Goal: Task Accomplishment & Management: Manage account settings

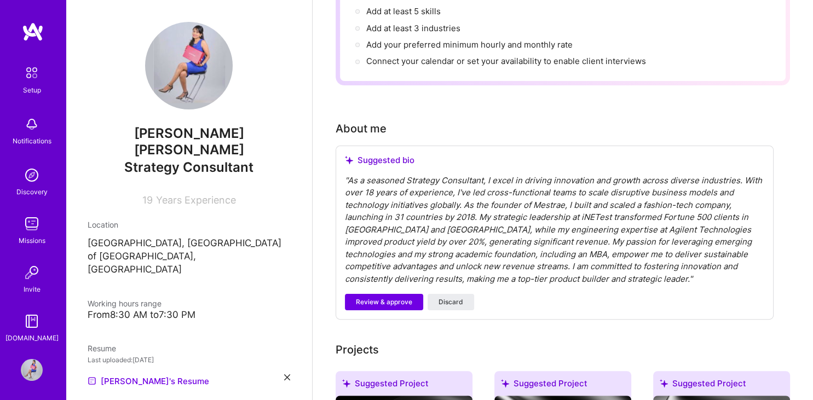
scroll to position [171, 0]
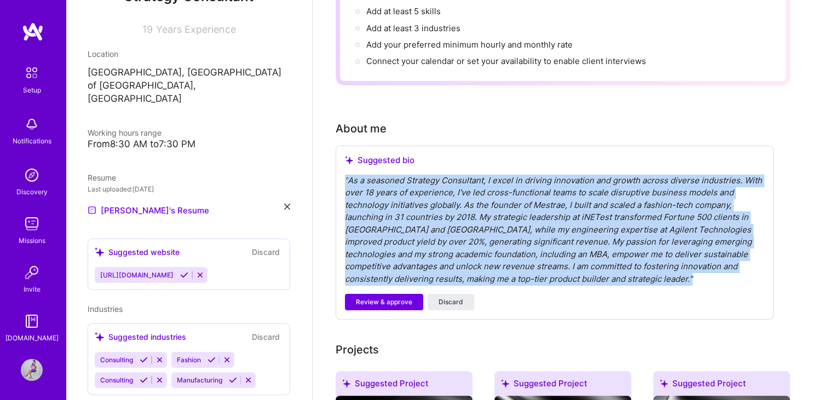
drag, startPoint x: 575, startPoint y: 265, endPoint x: 345, endPoint y: 166, distance: 250.2
click at [345, 175] on div "" As a seasoned Strategy Consultant, I excel in driving innovation and growth a…" at bounding box center [554, 230] width 419 height 111
click at [471, 199] on div "" As a seasoned Strategy Consultant, I excel in driving innovation and growth a…" at bounding box center [554, 230] width 419 height 111
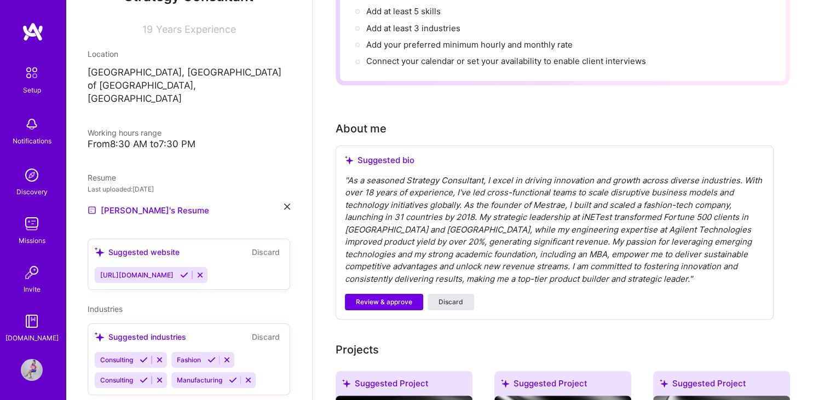
click at [455, 297] on span "Discard" at bounding box center [450, 302] width 25 height 10
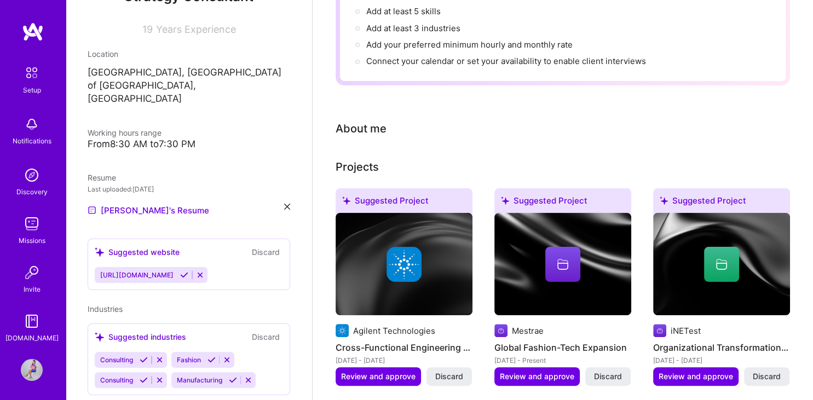
click at [356, 120] on div "About me" at bounding box center [360, 128] width 51 height 16
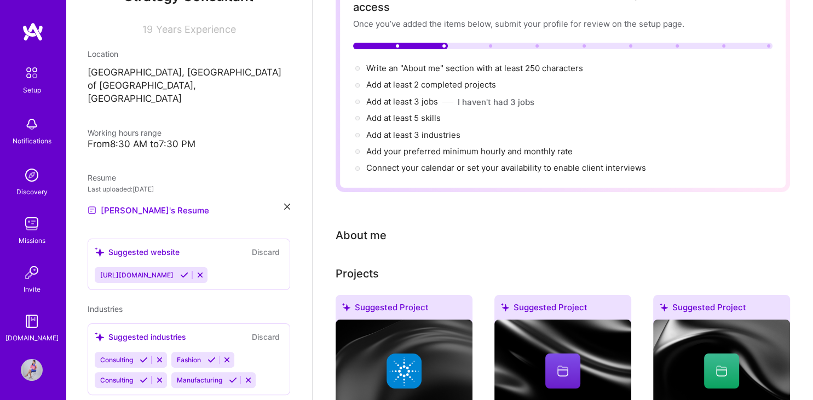
scroll to position [0, 0]
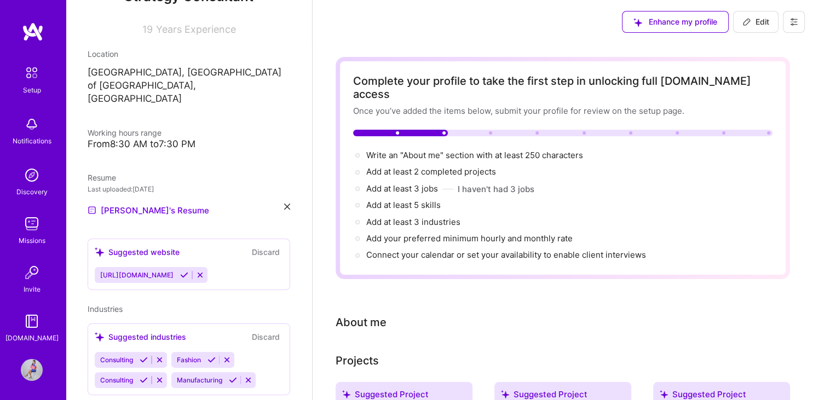
click at [752, 21] on span "Edit" at bounding box center [755, 21] width 27 height 11
select select "US"
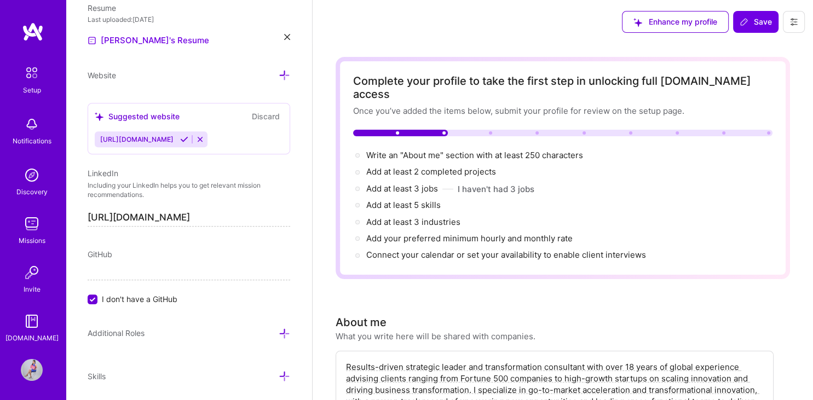
scroll to position [61, 0]
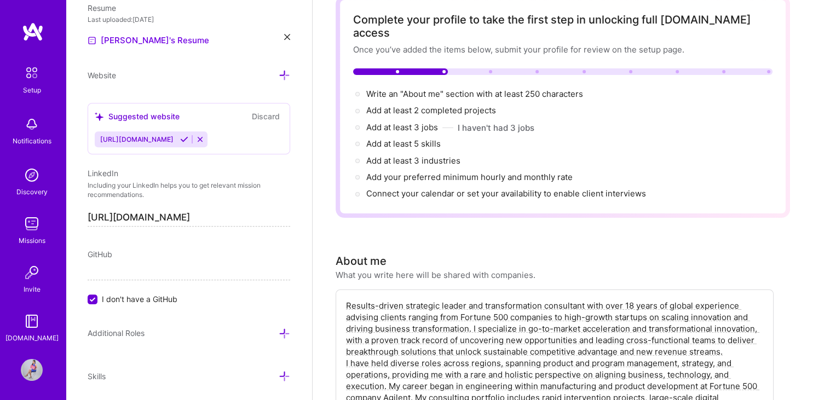
type textarea "Results-driven strategic leader and transformation consultant with over 18 year…"
click at [188, 135] on icon at bounding box center [184, 139] width 8 height 8
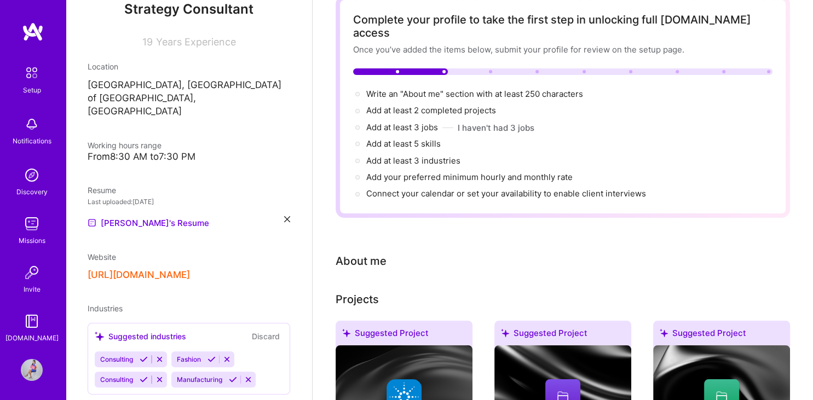
scroll to position [0, 0]
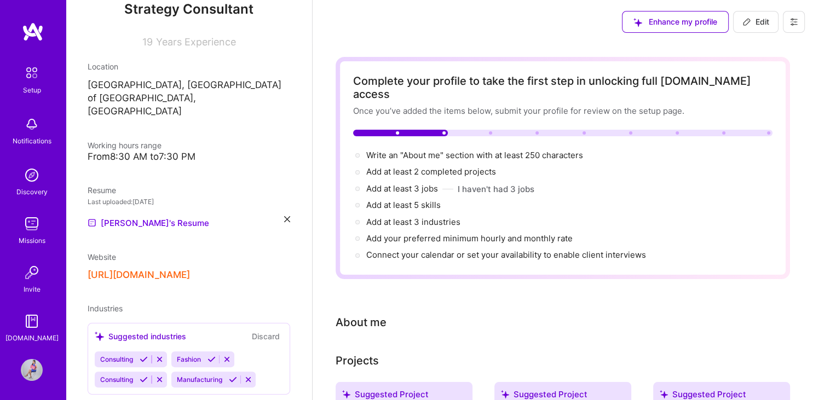
click at [757, 19] on span "Edit" at bounding box center [755, 21] width 27 height 11
select select "US"
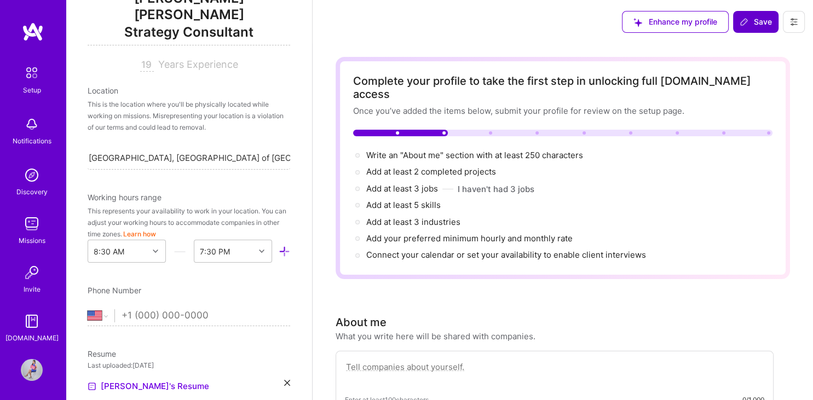
scroll to position [334, 0]
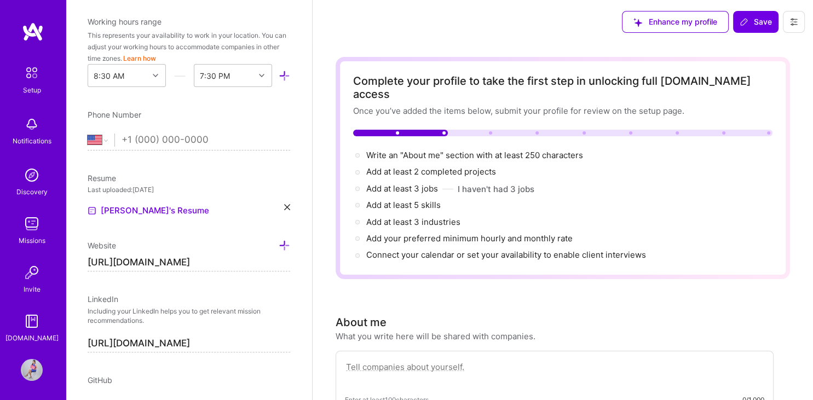
click at [396, 360] on textarea at bounding box center [554, 372] width 419 height 25
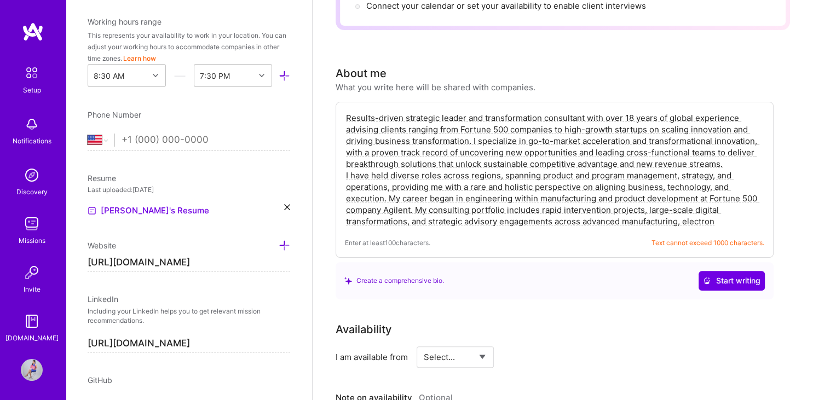
scroll to position [254, 0]
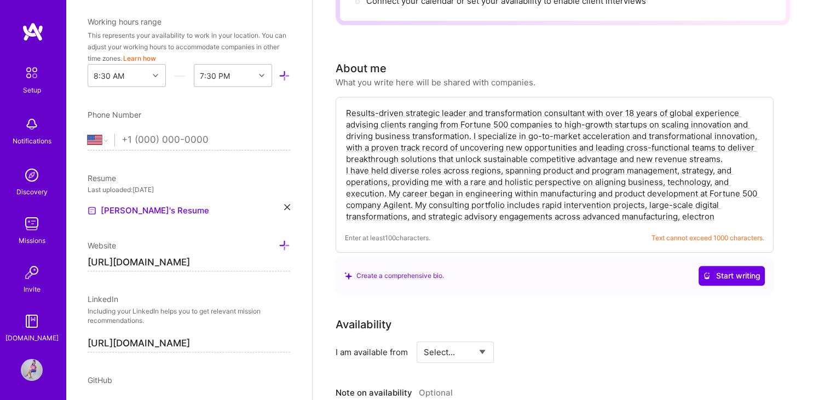
drag, startPoint x: 670, startPoint y: 179, endPoint x: 758, endPoint y: 226, distance: 99.4
click at [758, 223] on textarea "Results-driven strategic leader and transformation consultant with over 18 year…" at bounding box center [554, 164] width 419 height 117
click at [656, 181] on textarea "Results-driven strategic leader and transformation consultant with over 18 year…" at bounding box center [554, 164] width 419 height 117
drag, startPoint x: 729, startPoint y: 204, endPoint x: 321, endPoint y: 90, distance: 423.8
click at [345, 106] on textarea "Results-driven strategic leader and transformation consultant with over 18 year…" at bounding box center [554, 164] width 419 height 117
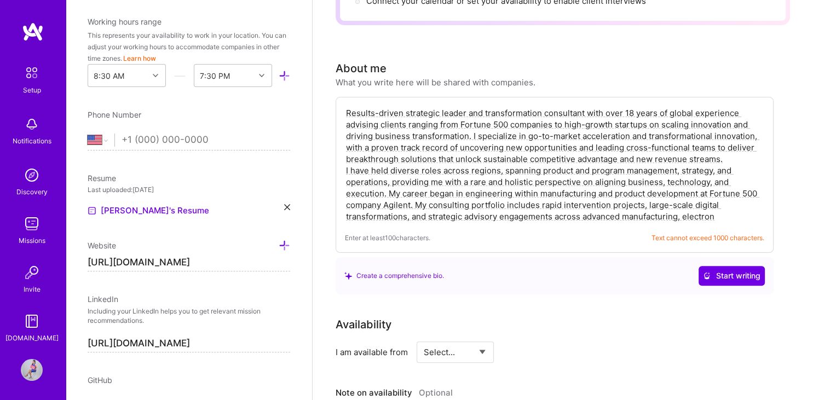
paste textarea "18+ years of global experience advising Fortune 500s and startups on scaling in…"
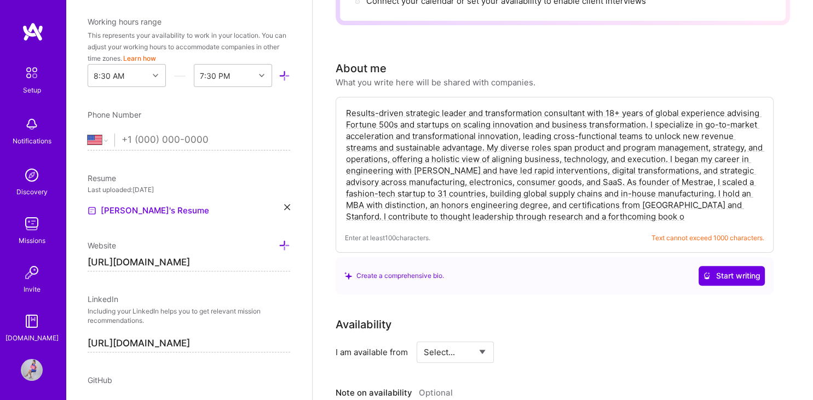
drag, startPoint x: 415, startPoint y: 109, endPoint x: 401, endPoint y: 109, distance: 13.7
click at [401, 109] on textarea "Results-driven strategic leader and transformation consultant with 18+ years of…" at bounding box center [554, 164] width 419 height 117
click at [488, 131] on textarea "Results-driven strategic leader and transformation consultant with 18+ years of…" at bounding box center [554, 164] width 419 height 117
drag, startPoint x: 431, startPoint y: 191, endPoint x: 403, endPoint y: 189, distance: 28.0
click at [403, 189] on textarea "Results-driven strategic leader and transformation consultant with 18+ years of…" at bounding box center [554, 164] width 419 height 117
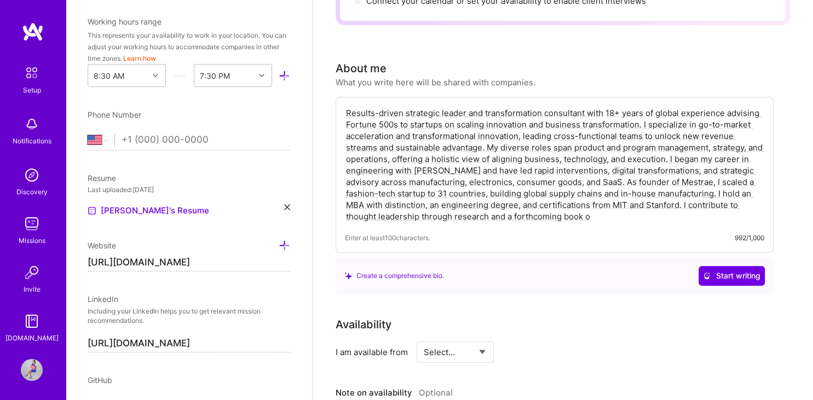
click at [548, 188] on textarea "Results-driven strategic leader and transformation consultant with 18+ years of…" at bounding box center [554, 164] width 419 height 117
drag, startPoint x: 601, startPoint y: 189, endPoint x: 570, endPoint y: 188, distance: 31.2
click at [570, 188] on textarea "Results-driven strategic leader and transformation consultant with 18+ years of…" at bounding box center [554, 164] width 419 height 117
click at [735, 189] on textarea "Results-driven strategic leader and transformation consultant with 18+ years of…" at bounding box center [554, 164] width 419 height 117
click at [518, 202] on textarea "Results-driven strategic leader and transformation consultant with 18+ years of…" at bounding box center [554, 164] width 419 height 117
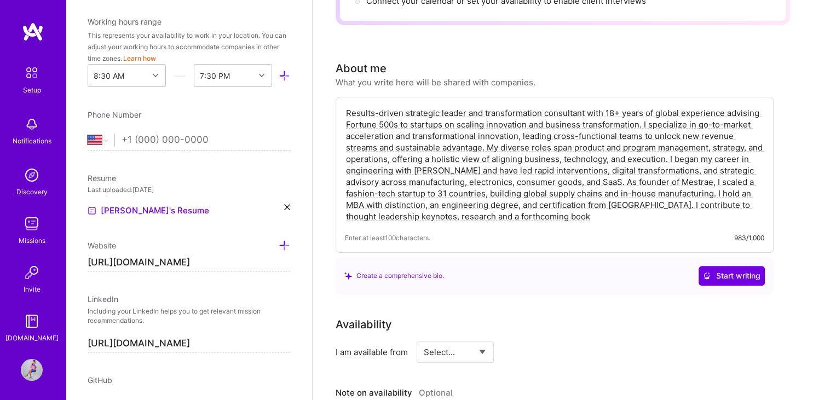
click at [535, 200] on textarea "Results-driven strategic leader and transformation consultant with 18+ years of…" at bounding box center [554, 164] width 419 height 117
click at [607, 207] on textarea "Results-driven strategic leader and transformation consultant with 18+ years of…" at bounding box center [554, 164] width 419 height 117
drag, startPoint x: 584, startPoint y: 201, endPoint x: 319, endPoint y: 103, distance: 282.9
click at [345, 106] on textarea "Results-driven strategic leader and transformation consultant with 18+ years of…" at bounding box center [554, 164] width 419 height 117
click at [573, 114] on textarea "Results-driven strategic leader and transformation consultant with 18+ years of…" at bounding box center [554, 164] width 419 height 117
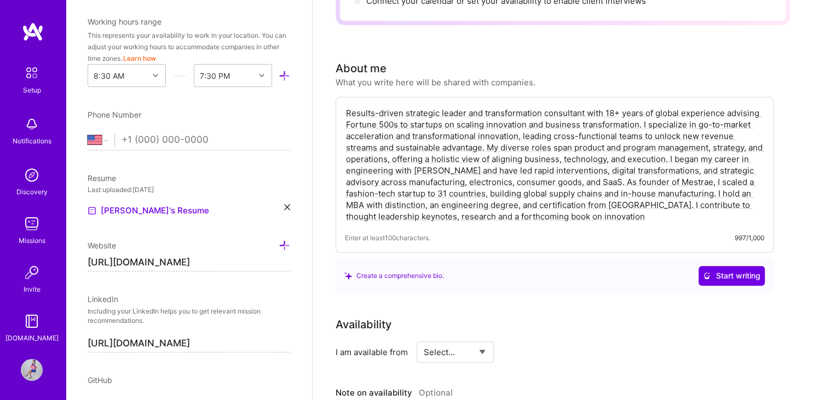
drag, startPoint x: 640, startPoint y: 111, endPoint x: 340, endPoint y: 92, distance: 301.0
click at [345, 106] on textarea "Results-driven strategic leader and transformation consultant with 18+ years of…" at bounding box center [554, 164] width 419 height 117
paste textarea "advising Fortune 500s, 100+ clients, and mentoring 100+ startups on scaling inn…"
click at [436, 108] on textarea "Results-driven strategic leader and transformation consultant with 18+ years ad…" at bounding box center [554, 164] width 419 height 117
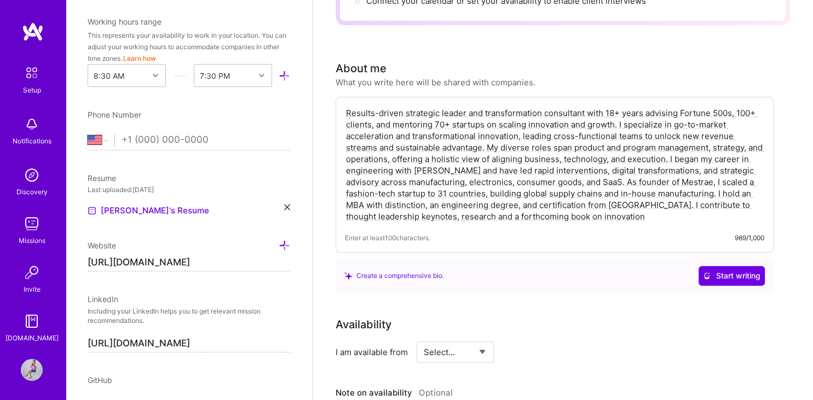
drag, startPoint x: 378, startPoint y: 134, endPoint x: 483, endPoint y: 133, distance: 105.1
click at [483, 133] on textarea "Results-driven strategic leader and transformation consultant with 18+ years ad…" at bounding box center [554, 164] width 419 height 117
click at [437, 124] on textarea "Results-driven strategic leader and transformation consultant with 18+ years ad…" at bounding box center [554, 164] width 419 height 117
drag, startPoint x: 502, startPoint y: 167, endPoint x: 384, endPoint y: 133, distance: 122.4
click at [384, 133] on textarea "Results-driven strategic leader and transformation consultant with 18+ years ad…" at bounding box center [554, 164] width 419 height 117
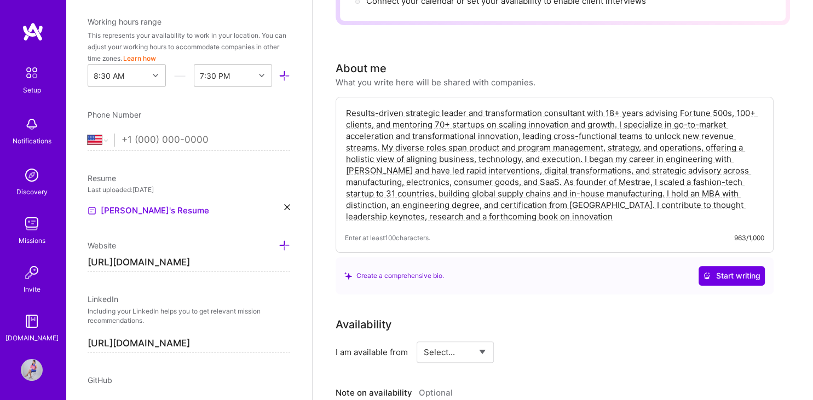
paste textarea "career spans engineering at Agilent, product and program management, strategy, …"
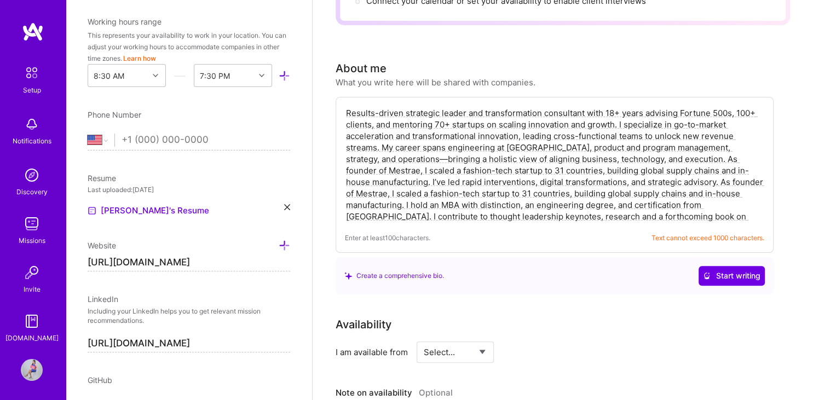
click at [395, 144] on textarea "Results-driven strategic leader and transformation consultant with 18+ years ad…" at bounding box center [554, 164] width 419 height 117
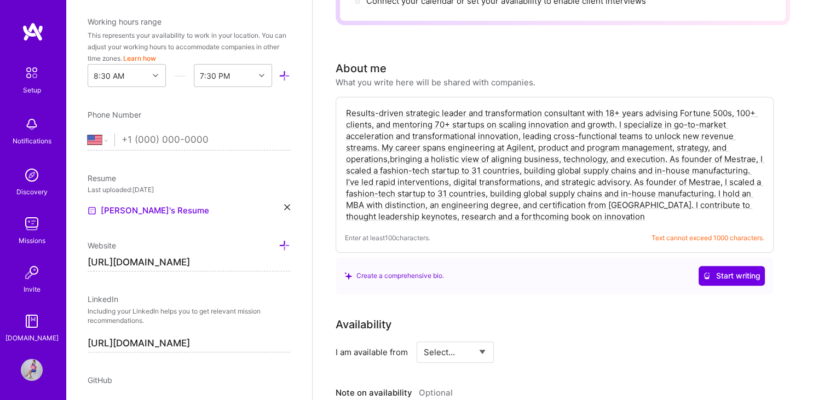
drag, startPoint x: 638, startPoint y: 167, endPoint x: 715, endPoint y: 174, distance: 76.9
click at [715, 174] on textarea "Results-driven strategic leader and transformation consultant with 18+ years ad…" at bounding box center [554, 164] width 419 height 117
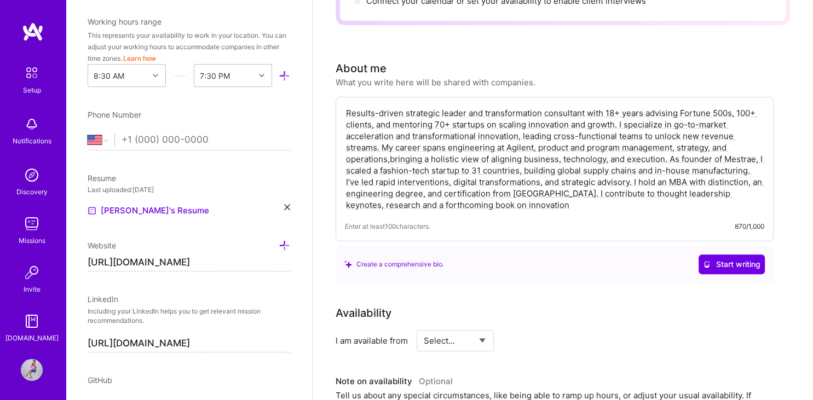
drag, startPoint x: 634, startPoint y: 167, endPoint x: 341, endPoint y: 167, distance: 292.2
click at [345, 167] on textarea "Results-driven strategic leader and transformation consultant with 18+ years ad…" at bounding box center [554, 159] width 419 height 106
paste textarea "across manufacturing, electronics, consumer goods, and SaaS"
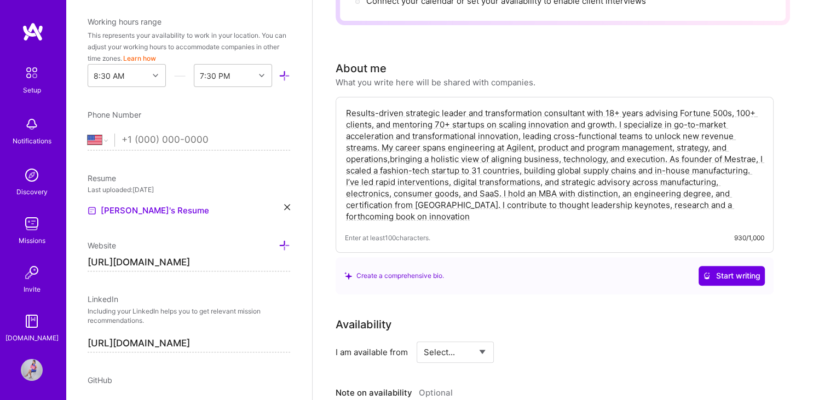
drag, startPoint x: 503, startPoint y: 178, endPoint x: 506, endPoint y: 203, distance: 25.3
click at [506, 203] on textarea "Results-driven strategic leader and transformation consultant with 18+ years ad…" at bounding box center [554, 164] width 419 height 117
paste textarea "Stanford certification, and contribute to thought leadership through keynotes, …"
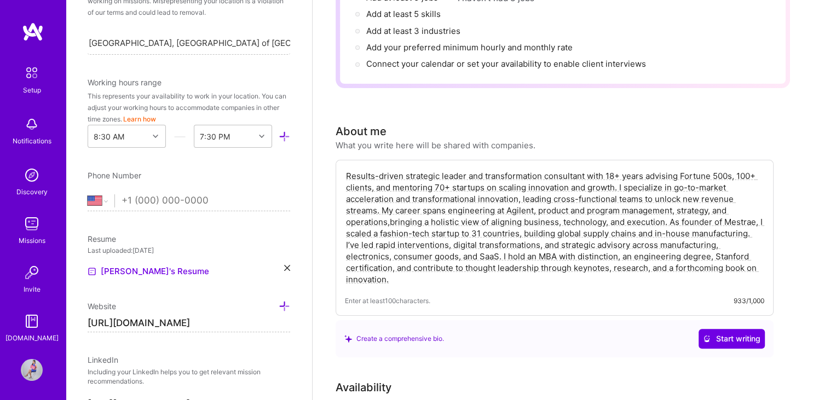
scroll to position [270, 0]
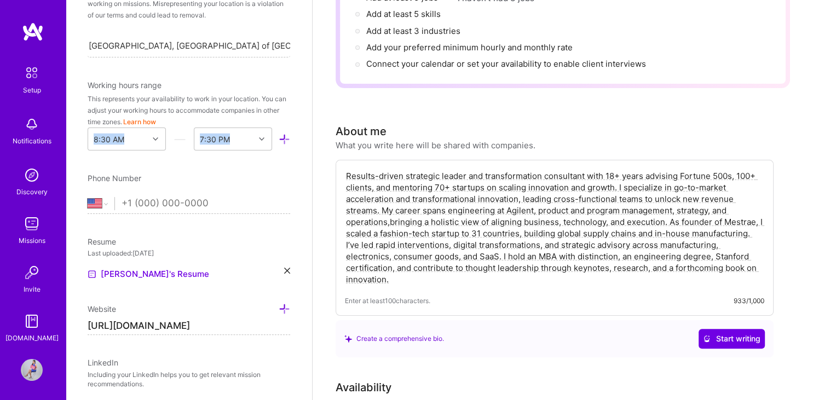
drag, startPoint x: 85, startPoint y: 66, endPoint x: 285, endPoint y: 140, distance: 213.1
click at [285, 140] on div "Edit photo [PERSON_NAME] [PERSON_NAME] Strategy Consultant 19 Years Experience …" at bounding box center [189, 200] width 246 height 400
copy div "8:30 AM 7:30 PM"
drag, startPoint x: 409, startPoint y: 267, endPoint x: 343, endPoint y: 163, distance: 123.7
click at [345, 169] on textarea "Results-driven strategic leader and transformation consultant with 18+ years ad…" at bounding box center [554, 227] width 419 height 117
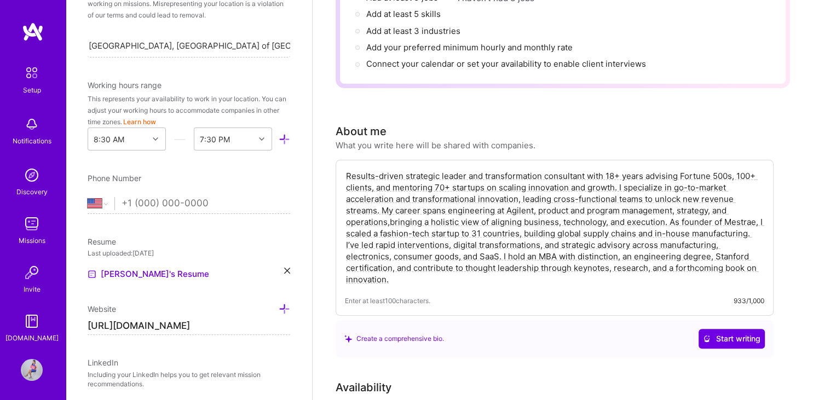
paste textarea "bringing a holistic view of aligning business, technology, and execution. As fo…"
click at [734, 169] on textarea "Results-driven strategic leader and transformation consultant with 18+ years ad…" at bounding box center [554, 227] width 419 height 117
click at [436, 172] on textarea "Results-driven strategic leader and transformation consultant with 18+ years ad…" at bounding box center [554, 227] width 419 height 117
drag, startPoint x: 425, startPoint y: 265, endPoint x: 325, endPoint y: 159, distance: 145.9
click at [345, 169] on textarea "Results-driven strategic leader and transformation consultant with 18+ years ad…" at bounding box center [554, 227] width 419 height 117
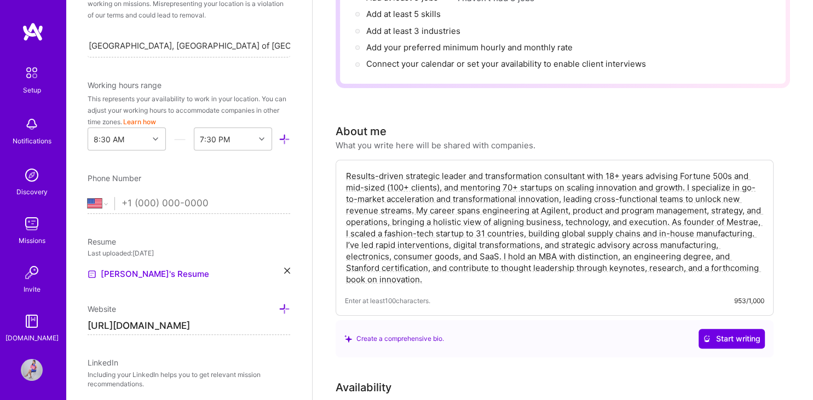
click at [450, 189] on textarea "Results-driven strategic leader and transformation consultant with 18+ years ad…" at bounding box center [554, 227] width 419 height 117
drag, startPoint x: 685, startPoint y: 173, endPoint x: 337, endPoint y: 161, distance: 348.2
click at [345, 169] on textarea "Results-driven strategic leader and transformation consultant with 18+ years ad…" at bounding box center [554, 227] width 419 height 117
type textarea "Results-driven strategic leader and transformation consultant with 18+ years ad…"
click at [489, 207] on textarea "Results-driven strategic leader and transformation consultant with 18+ years ad…" at bounding box center [554, 227] width 419 height 117
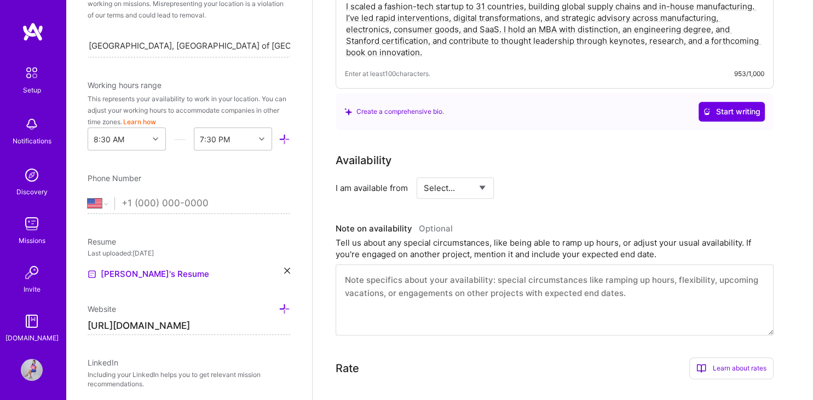
scroll to position [464, 0]
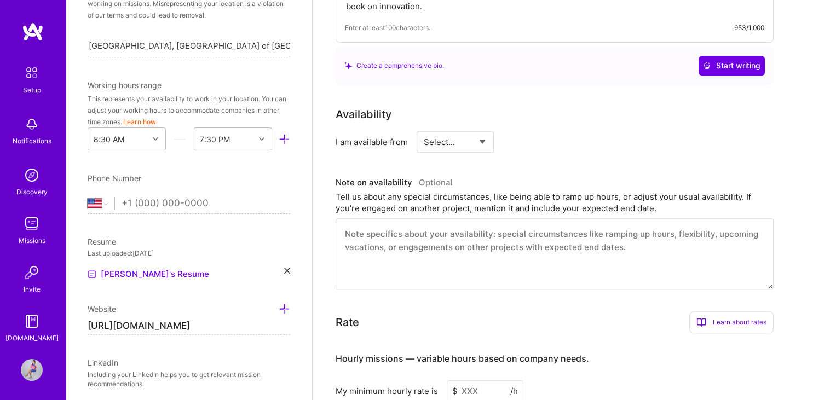
click at [488, 137] on div "Select... Right Now Future Date Not Available" at bounding box center [454, 141] width 77 height 21
select select "Right Now"
click option "Right Now" at bounding box center [0, 0] width 0 height 0
click at [537, 131] on input at bounding box center [555, 141] width 66 height 21
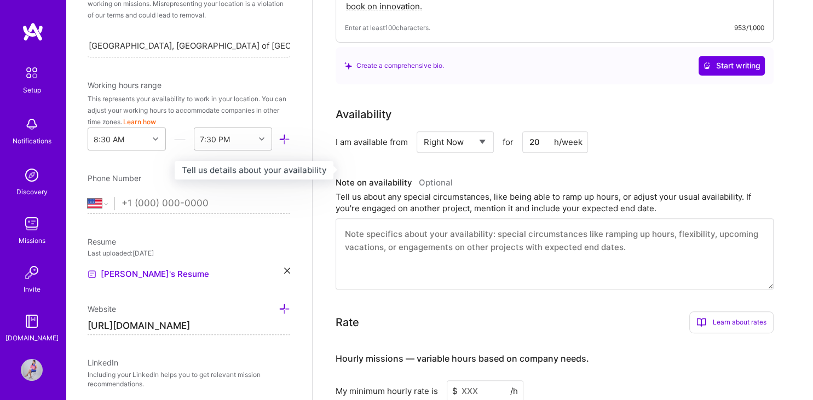
type input "20"
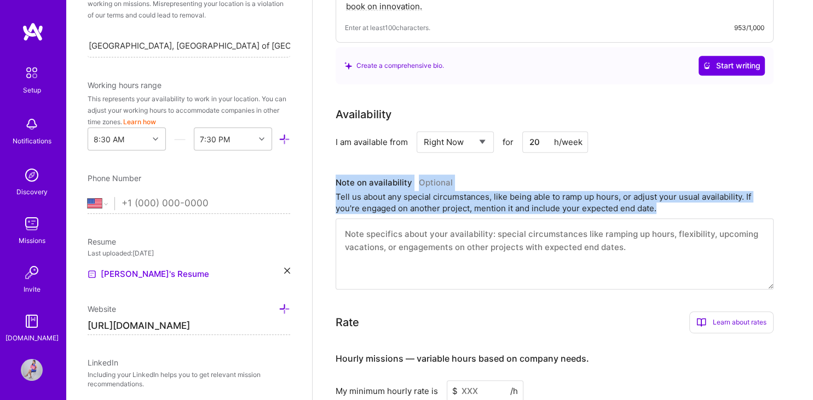
drag, startPoint x: 336, startPoint y: 167, endPoint x: 663, endPoint y: 190, distance: 327.5
click at [663, 190] on div "Note on availability Optional Tell us about any special circumstances, like bei…" at bounding box center [554, 194] width 438 height 39
copy div "Note on availability Optional Tell us about any special circumstances, like bei…"
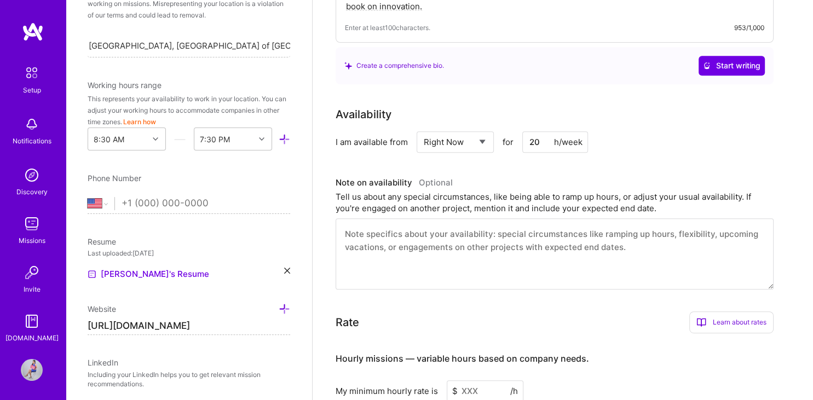
click at [464, 233] on textarea at bounding box center [554, 253] width 438 height 71
paste textarea "Based in [GEOGRAPHIC_DATA] but flexible to adjust hours to [GEOGRAPHIC_DATA]/EU…"
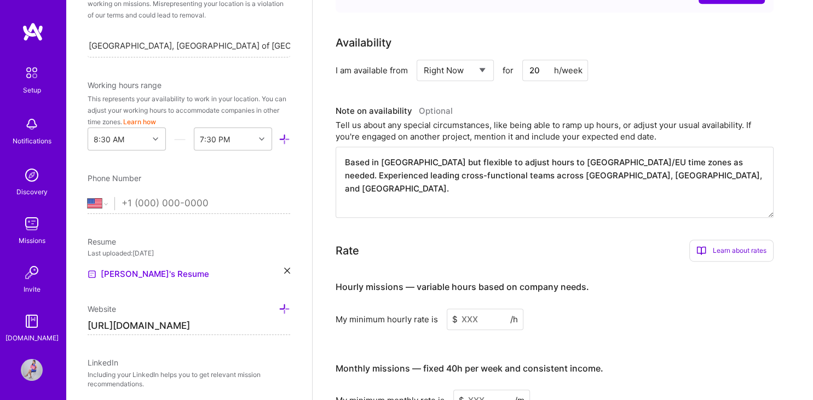
scroll to position [595, 0]
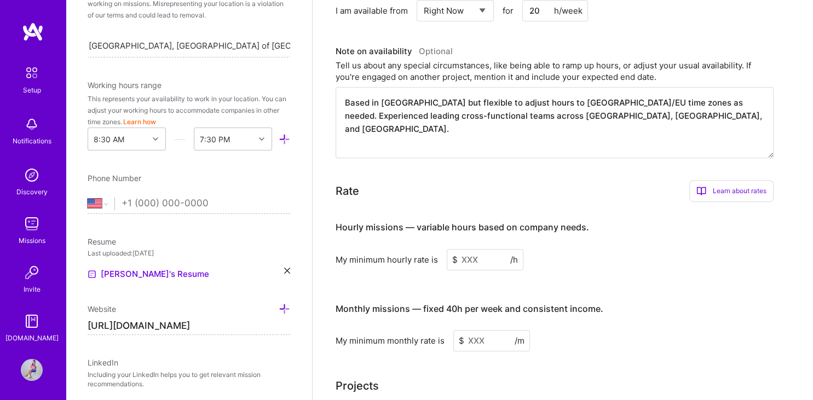
type textarea "Based in [GEOGRAPHIC_DATA] but flexible to adjust hours to [GEOGRAPHIC_DATA]/EU…"
drag, startPoint x: 85, startPoint y: 68, endPoint x: 286, endPoint y: 135, distance: 211.8
click at [286, 135] on div "Edit photo [PERSON_NAME] [PERSON_NAME] Strategy Consultant 19 Years Experience …" at bounding box center [189, 200] width 246 height 400
copy div "8:30 AM 7:30 PM"
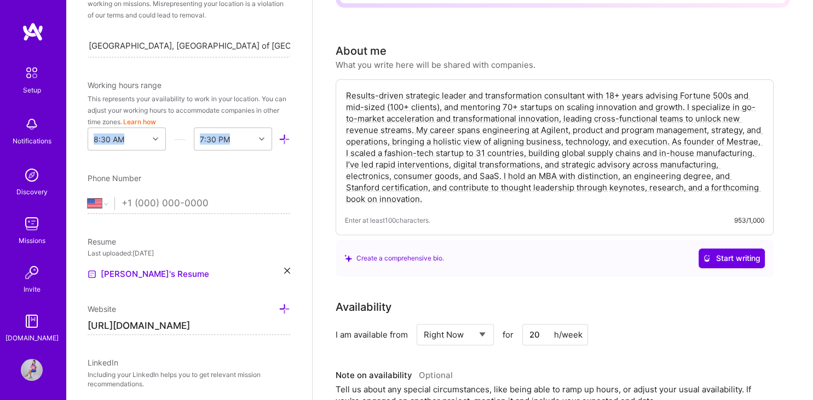
scroll to position [247, 0]
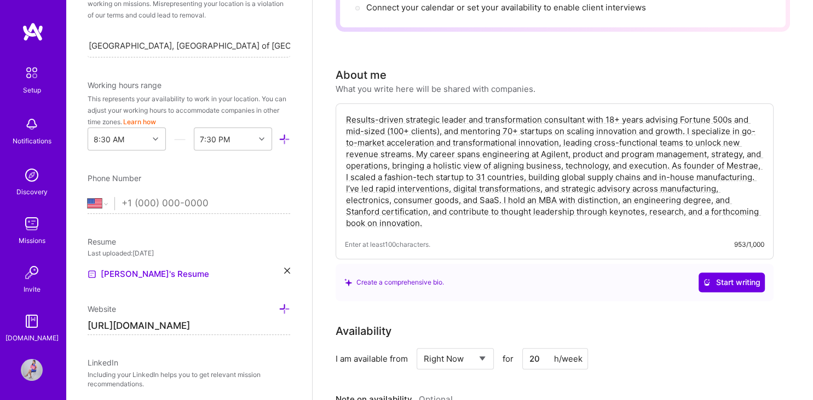
drag, startPoint x: 430, startPoint y: 212, endPoint x: 340, endPoint y: 104, distance: 140.7
click at [345, 113] on textarea "Results-driven strategic leader and transformation consultant with 18+ years ad…" at bounding box center [554, 171] width 419 height 117
click at [155, 136] on icon at bounding box center [155, 138] width 5 height 5
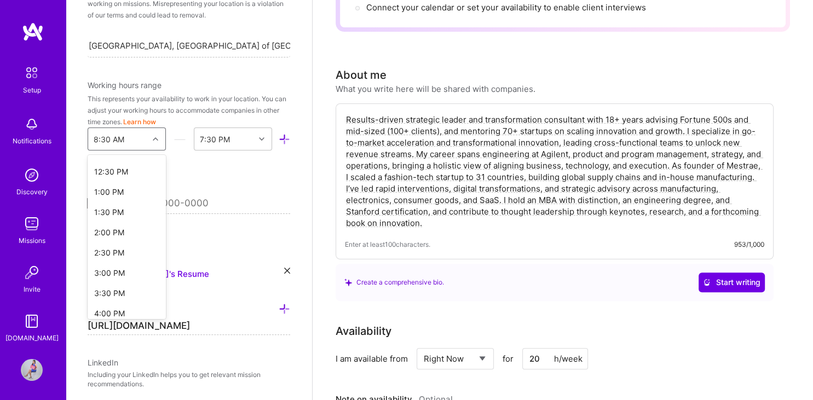
scroll to position [532, 0]
click at [128, 233] on div "3:00 PM" at bounding box center [127, 243] width 78 height 20
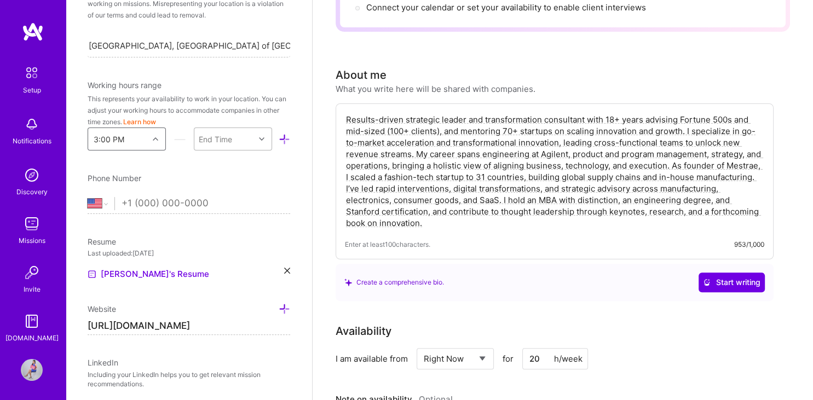
click at [264, 136] on icon at bounding box center [261, 138] width 5 height 5
click at [236, 201] on div "10:00 PM" at bounding box center [233, 211] width 78 height 20
click at [88, 197] on select "[GEOGRAPHIC_DATA] [GEOGRAPHIC_DATA] [GEOGRAPHIC_DATA] [GEOGRAPHIC_DATA] [US_STA…" at bounding box center [101, 203] width 27 height 13
select select "MY"
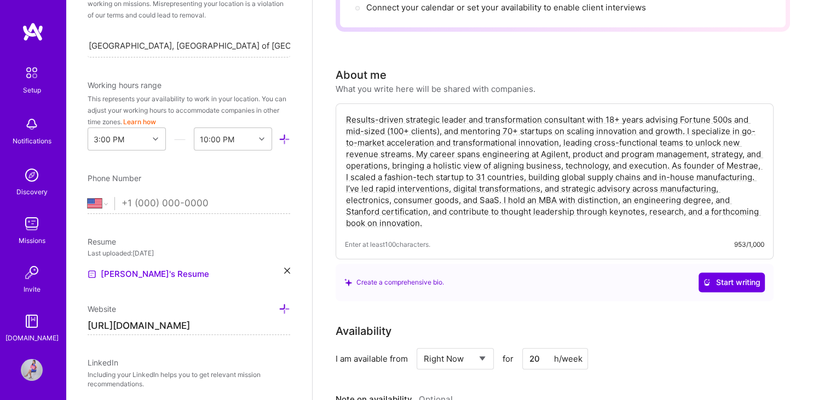
click option "[GEOGRAPHIC_DATA]" at bounding box center [0, 0] width 0 height 0
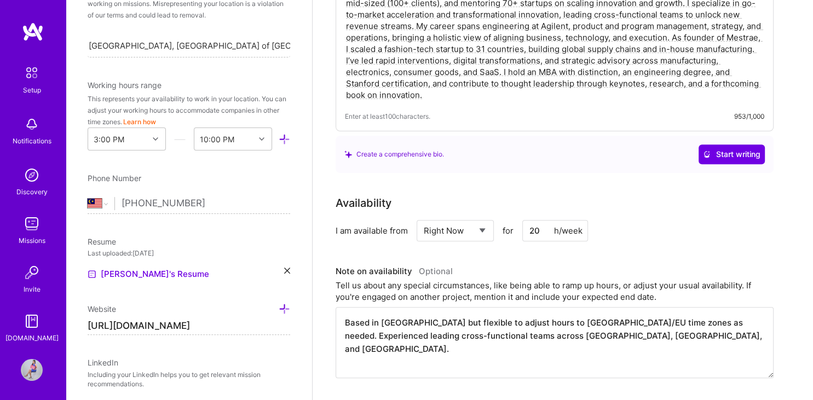
scroll to position [401, 0]
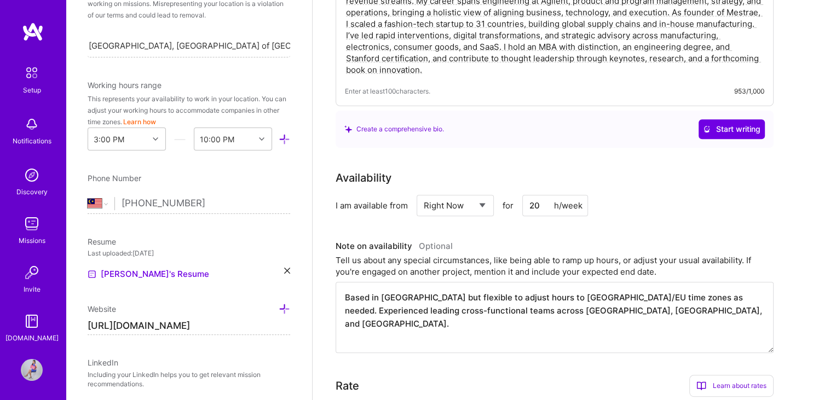
type input "[PHONE_NUMBER]"
drag, startPoint x: 582, startPoint y: 297, endPoint x: 334, endPoint y: 287, distance: 248.1
click at [335, 287] on textarea "Based in [GEOGRAPHIC_DATA] but flexible to adjust hours to [GEOGRAPHIC_DATA]/EU…" at bounding box center [554, 317] width 438 height 71
click at [379, 54] on textarea "Results-driven strategic leader and transformation consultant with 18+ years ad…" at bounding box center [554, 18] width 419 height 117
click at [540, 54] on textarea "Results-driven strategic leader and transformation consultant with 18+ years ad…" at bounding box center [554, 18] width 419 height 117
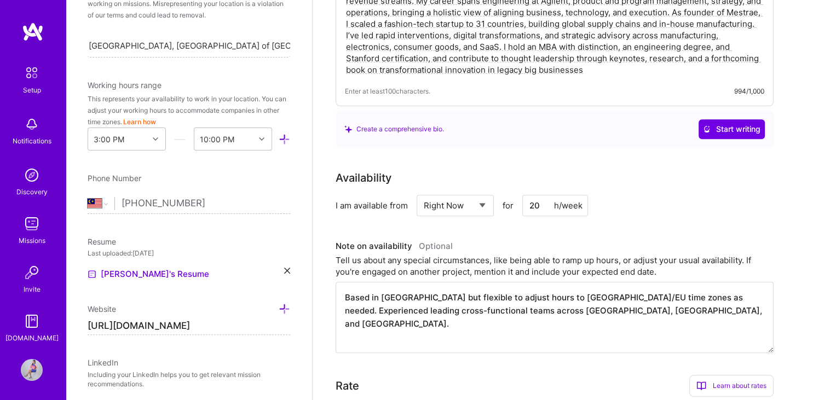
click at [380, 55] on textarea "Results-driven strategic leader and transformation consultant with 18+ years ad…" at bounding box center [554, 18] width 419 height 117
drag, startPoint x: 597, startPoint y: 60, endPoint x: 504, endPoint y: 28, distance: 98.1
click at [504, 28] on textarea "Results-driven strategic leader and transformation consultant with 18+ years ad…" at bounding box center [554, 18] width 419 height 117
click at [553, 49] on textarea "Results-driven strategic leader and transformation consultant with 18+ years ad…" at bounding box center [554, 18] width 419 height 117
drag, startPoint x: 598, startPoint y: 54, endPoint x: 369, endPoint y: 53, distance: 228.7
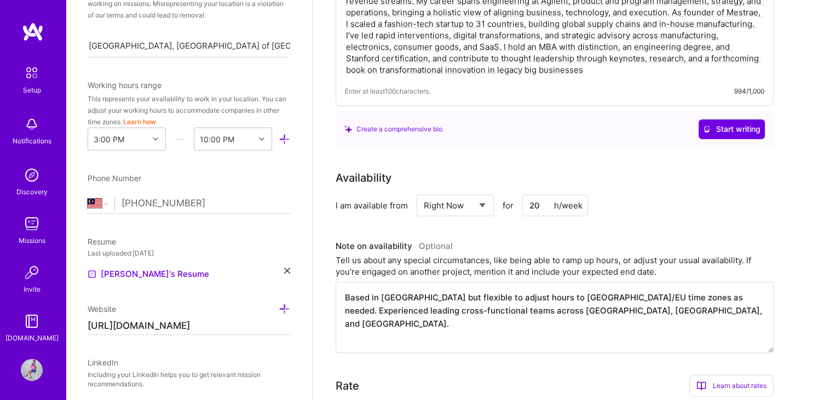
click at [369, 53] on textarea "Results-driven strategic leader and transformation consultant with 18+ years ad…" at bounding box center [554, 18] width 419 height 117
paste textarea "driving transformational innovation in legacy enterprises."
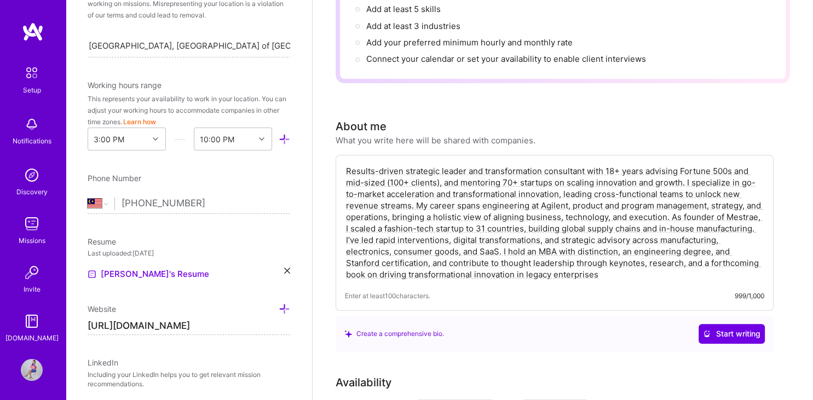
scroll to position [187, 0]
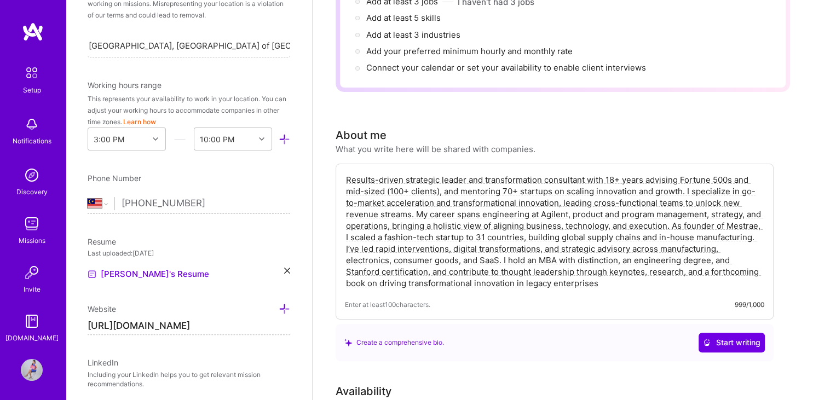
drag, startPoint x: 629, startPoint y: 57, endPoint x: 333, endPoint y: 150, distance: 310.3
click at [345, 173] on textarea "Results-driven strategic leader and transformation consultant with 18+ years ad…" at bounding box center [554, 231] width 419 height 117
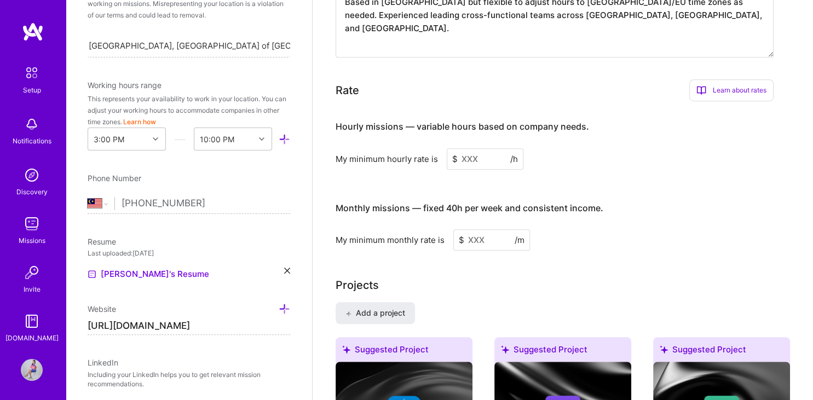
scroll to position [708, 0]
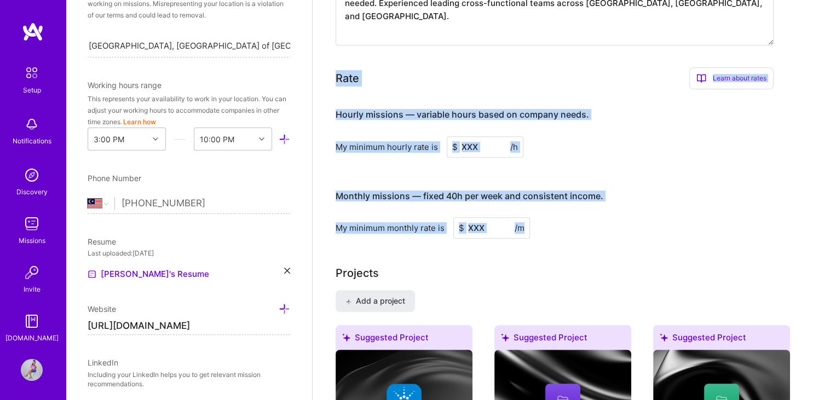
drag, startPoint x: 334, startPoint y: 57, endPoint x: 521, endPoint y: 219, distance: 247.1
click at [521, 219] on div "Complete your profile to take the first step in unlocking full [DOMAIN_NAME] ac…" at bounding box center [562, 89] width 500 height 1506
copy div "Lore Ipsum dolor sitam Consec Adip Elit se doeius temp? Inci utlab etdolore mag…"
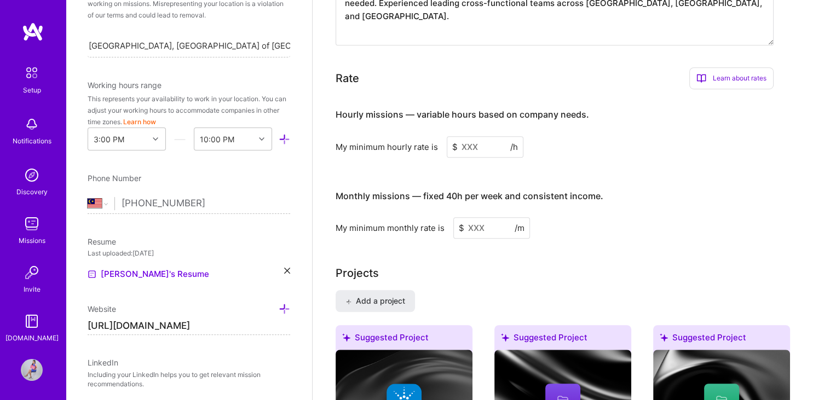
drag, startPoint x: 802, startPoint y: 221, endPoint x: 804, endPoint y: 216, distance: 5.9
click at [803, 216] on div "Complete your profile to take the first step in unlocking full [DOMAIN_NAME] ac…" at bounding box center [562, 89] width 500 height 1506
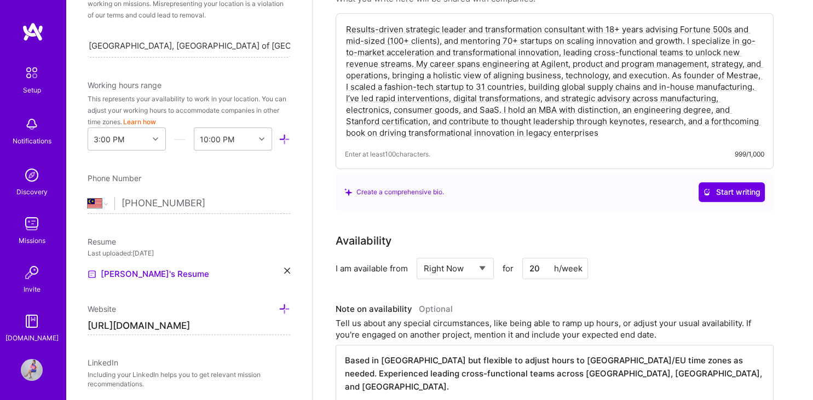
scroll to position [305, 0]
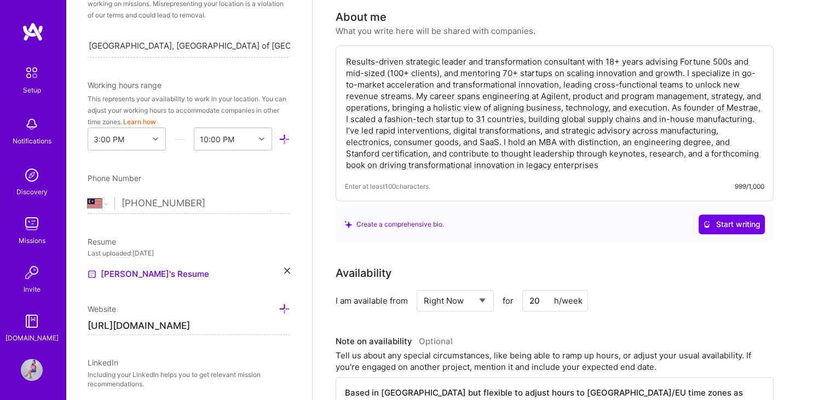
drag, startPoint x: 608, startPoint y: 154, endPoint x: 329, endPoint y: 34, distance: 303.7
click at [345, 55] on textarea "Results-driven strategic leader and transformation consultant with 18+ years ad…" at bounding box center [554, 113] width 419 height 117
paste textarea "Innovation whisperer and strategy consultant with 18+ years advising Fortune 50…"
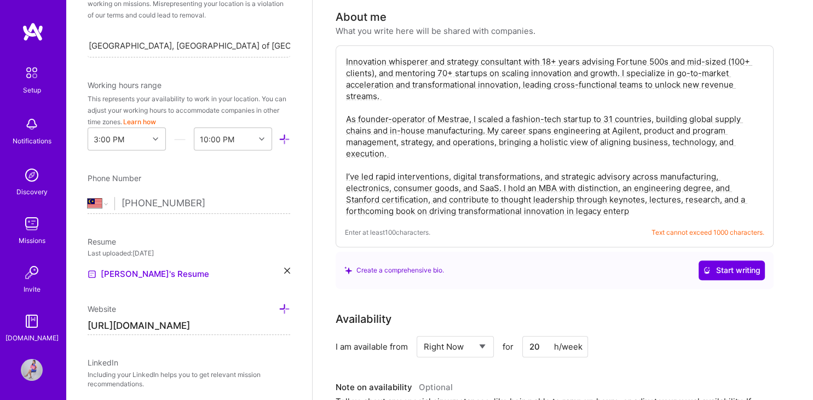
drag, startPoint x: 687, startPoint y: 46, endPoint x: 669, endPoint y: 46, distance: 18.6
click at [669, 55] on textarea "Innovation whisperer and strategy consultant with 18+ years advising Fortune 50…" at bounding box center [554, 136] width 419 height 163
click at [640, 195] on textarea "Innovation whisperer and strategy consultant with 18+ years advising Fortune 50…" at bounding box center [554, 136] width 419 height 163
click at [442, 141] on textarea "Innovation whisperer and strategy consultant with 18+ years advising Fortune 50…" at bounding box center [554, 136] width 419 height 163
click at [426, 83] on textarea "Innovation whisperer and strategy consultant with 18+ years advising Fortune 50…" at bounding box center [554, 136] width 419 height 163
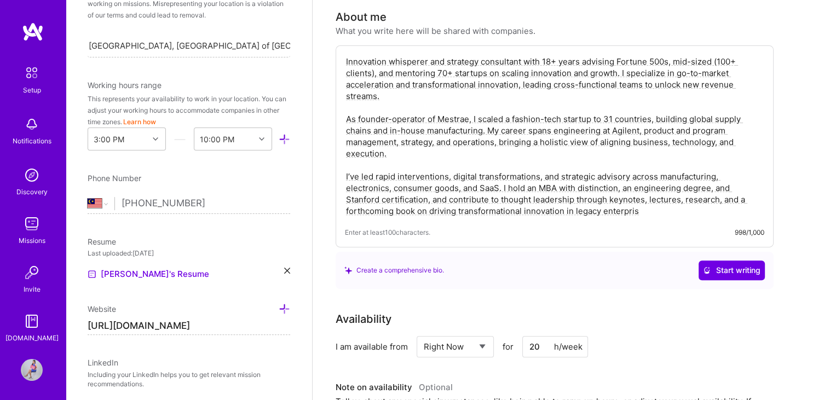
click at [643, 198] on textarea "Innovation whisperer and strategy consultant with 18+ years advising Fortune 50…" at bounding box center [554, 136] width 419 height 163
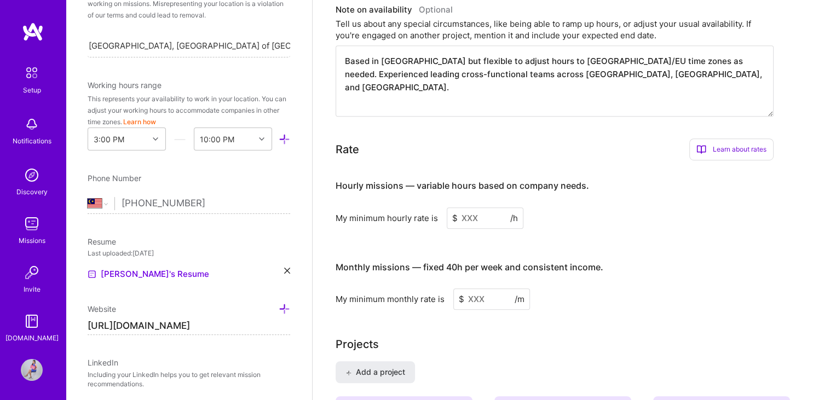
scroll to position [692, 0]
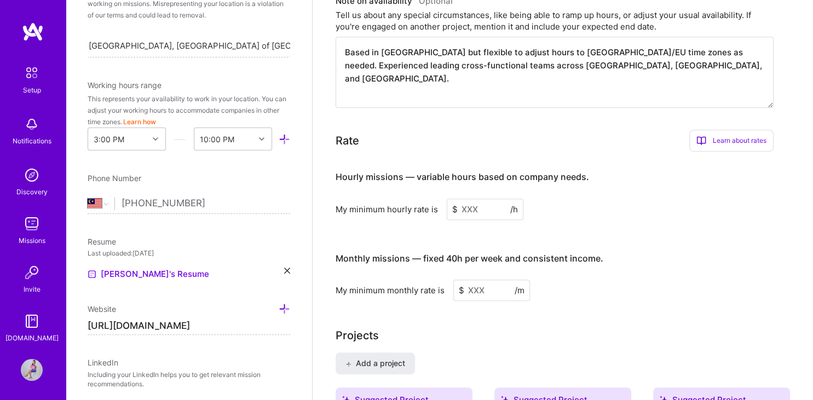
type textarea "Innovation whisperer and strategy consultant with 18+ years advising Fortune 50…"
click at [477, 199] on input at bounding box center [484, 209] width 77 height 21
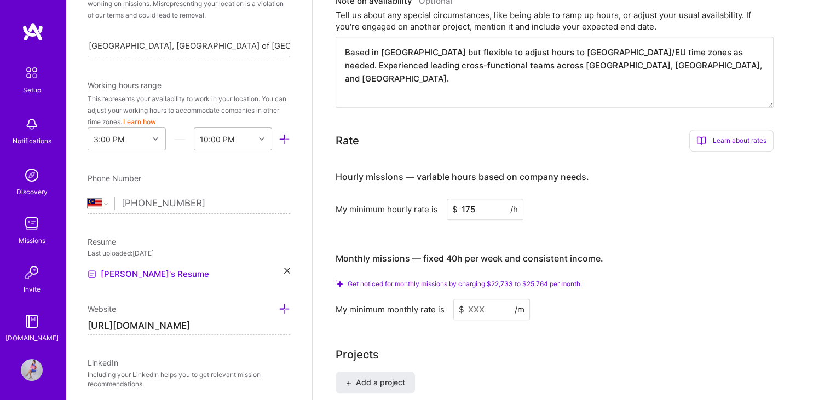
type input "175"
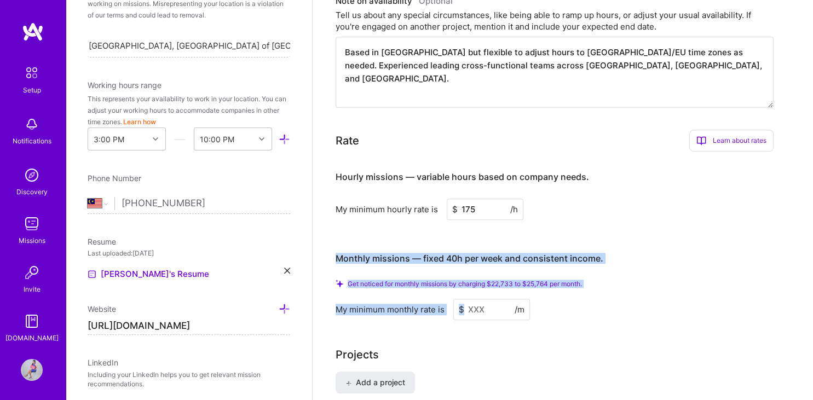
drag, startPoint x: 335, startPoint y: 242, endPoint x: 602, endPoint y: 299, distance: 272.6
click at [602, 299] on div "Monthly missions — fixed 40h per week and consistent income. Get noticed for mo…" at bounding box center [554, 281] width 438 height 79
copy div "Monthly missions — fixed 40h per week and consistent income. Get noticed for mo…"
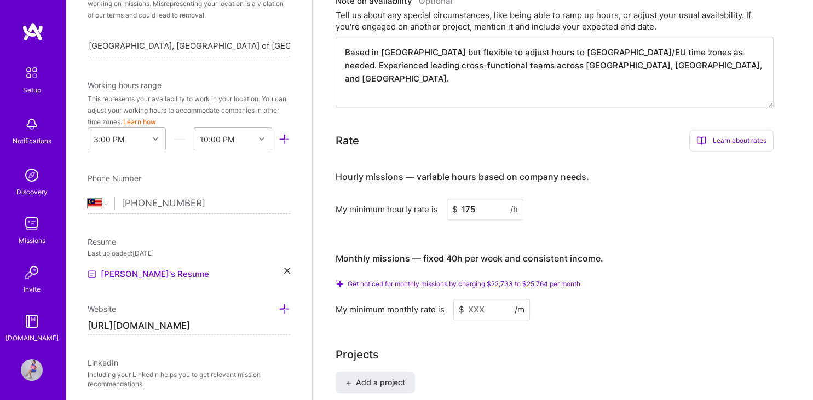
click at [488, 302] on input at bounding box center [491, 309] width 77 height 21
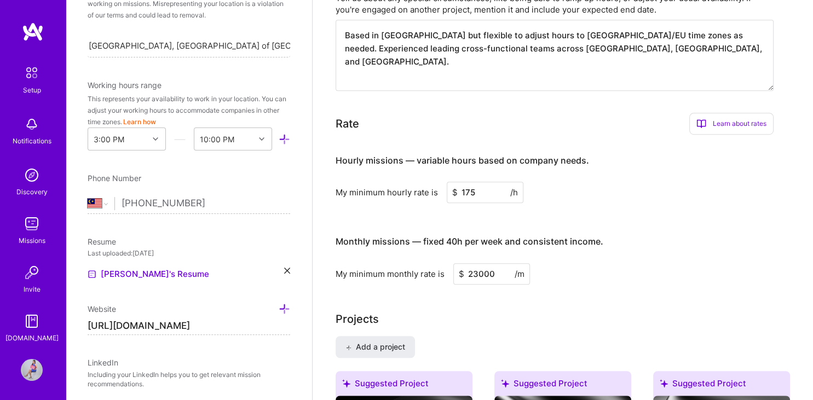
type input "23000"
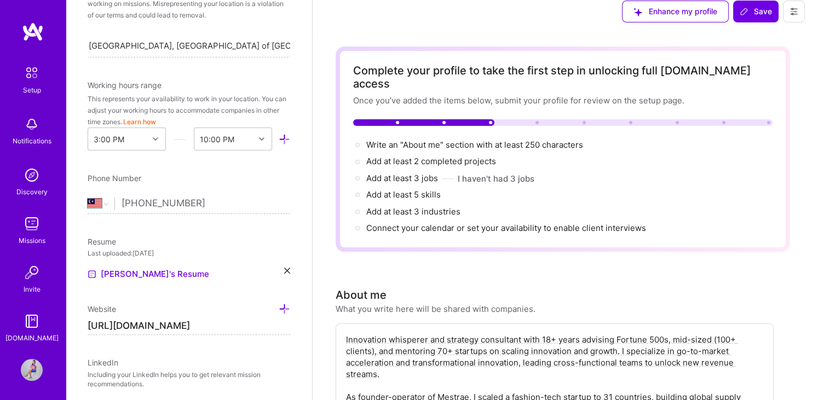
scroll to position [0, 0]
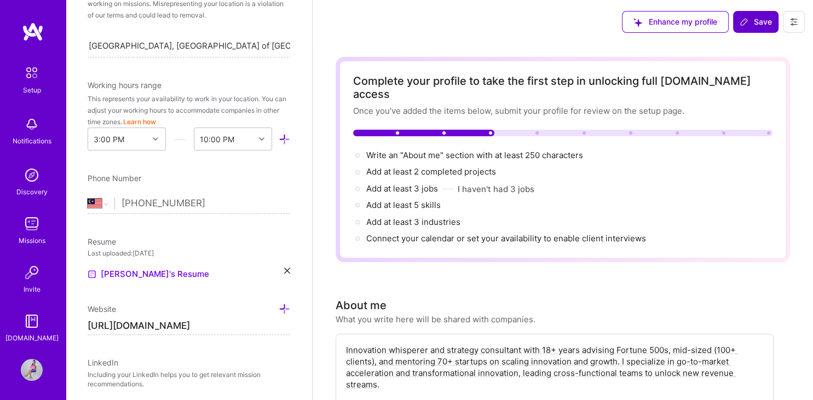
click at [758, 22] on span "Save" at bounding box center [755, 21] width 32 height 11
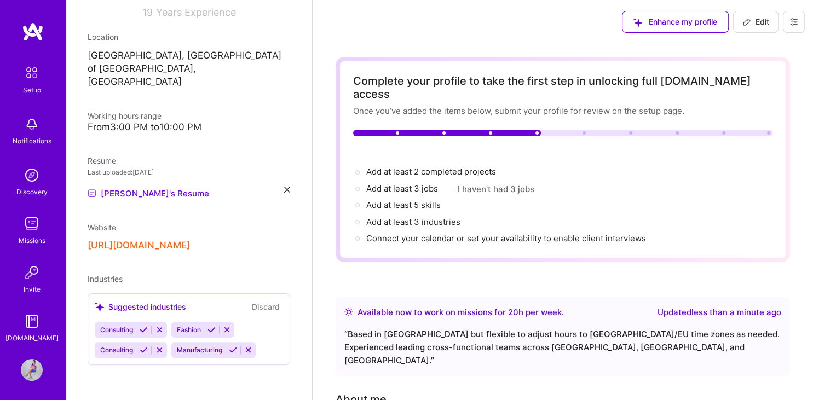
scroll to position [158, 0]
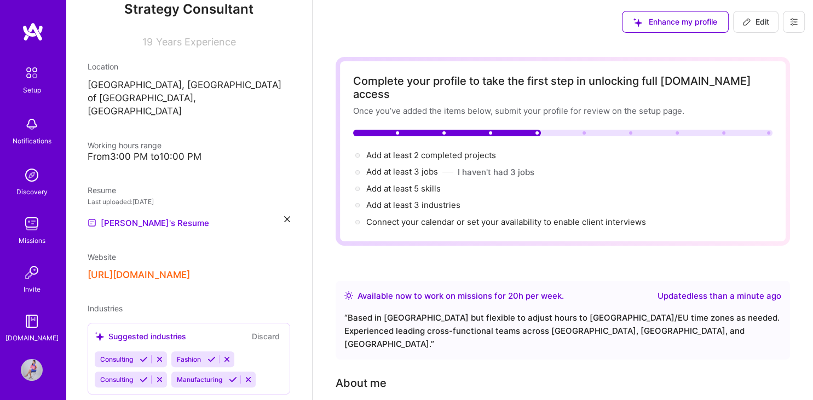
click at [758, 22] on span "Edit" at bounding box center [755, 21] width 27 height 11
select select "US"
select select "Right Now"
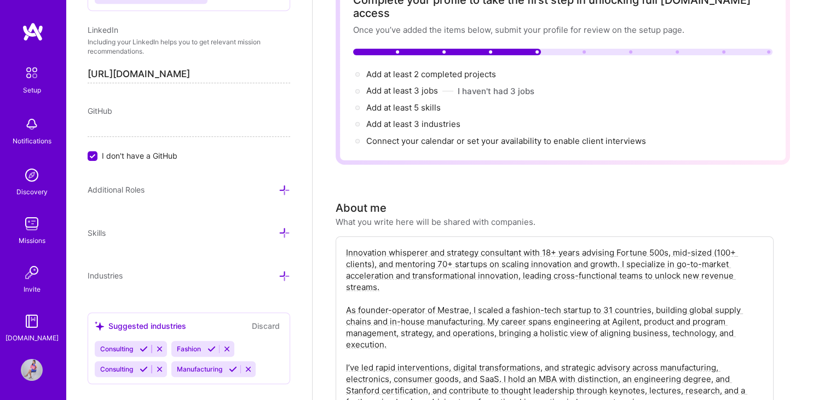
scroll to position [0, 0]
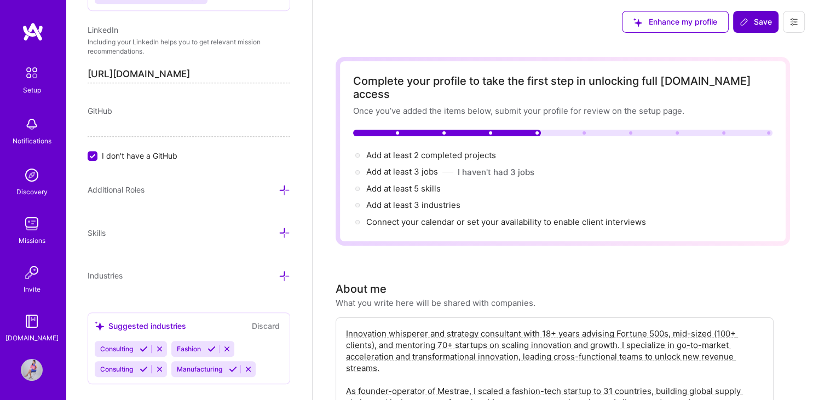
click at [745, 24] on icon at bounding box center [743, 22] width 9 height 9
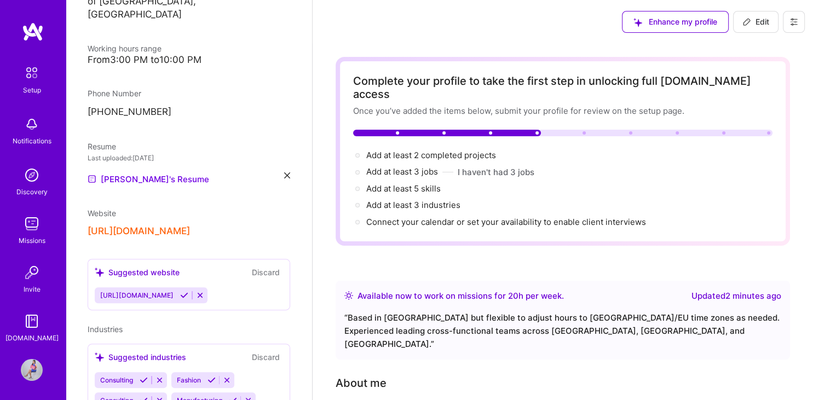
click at [765, 22] on span "Edit" at bounding box center [755, 21] width 27 height 11
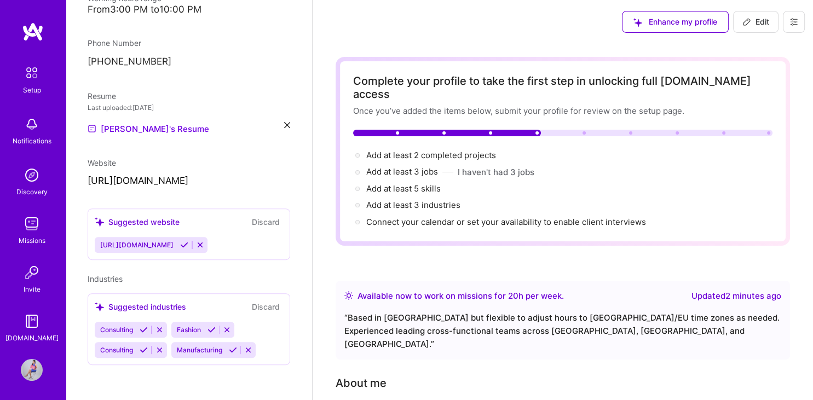
select select "Right Now"
select select "MY"
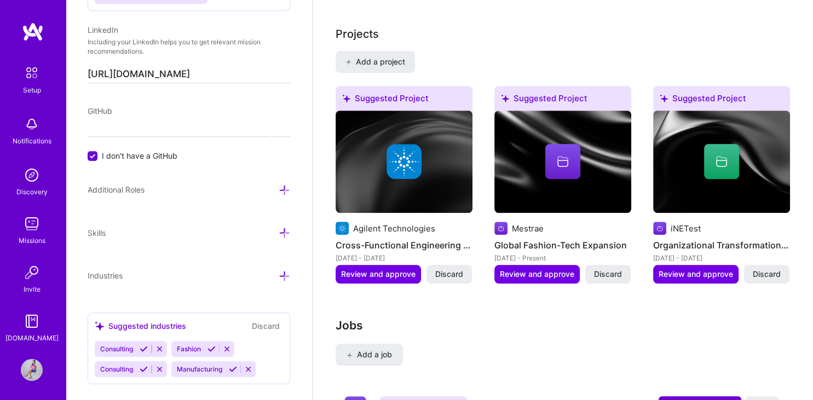
scroll to position [932, 0]
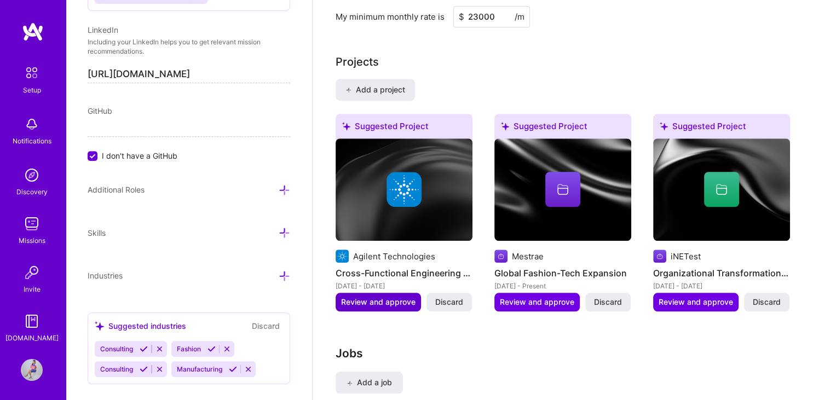
click at [364, 297] on span "Review and approve" at bounding box center [378, 302] width 74 height 11
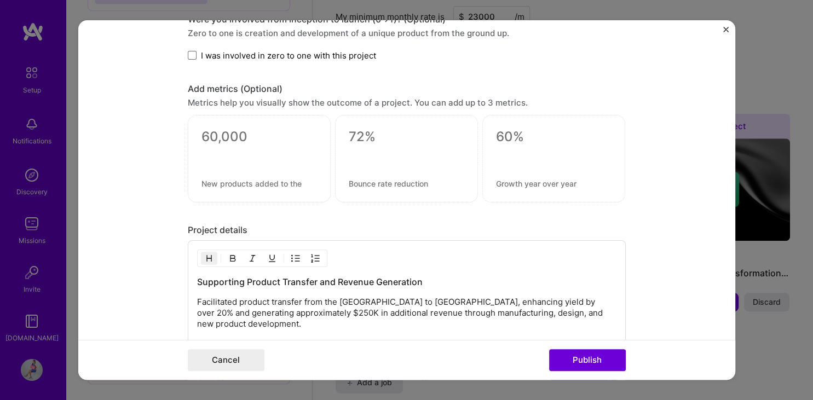
scroll to position [742, 0]
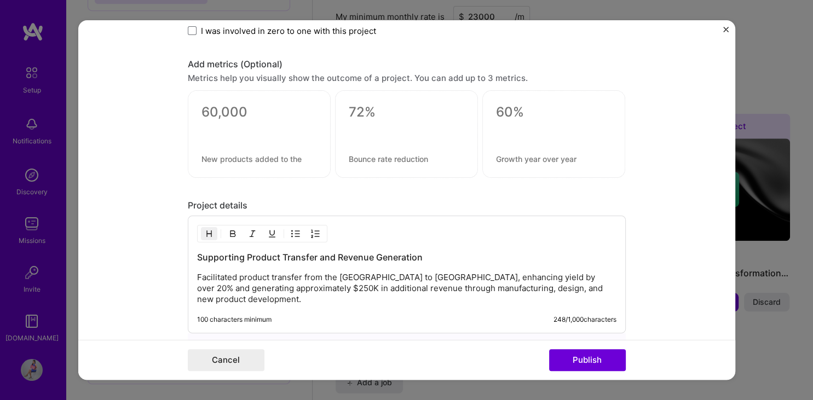
drag, startPoint x: 375, startPoint y: 278, endPoint x: 372, endPoint y: 386, distance: 107.8
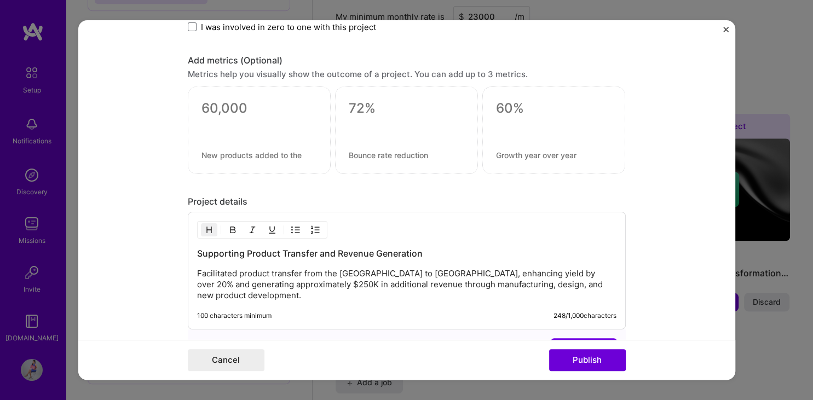
click at [281, 153] on textarea at bounding box center [258, 155] width 115 height 10
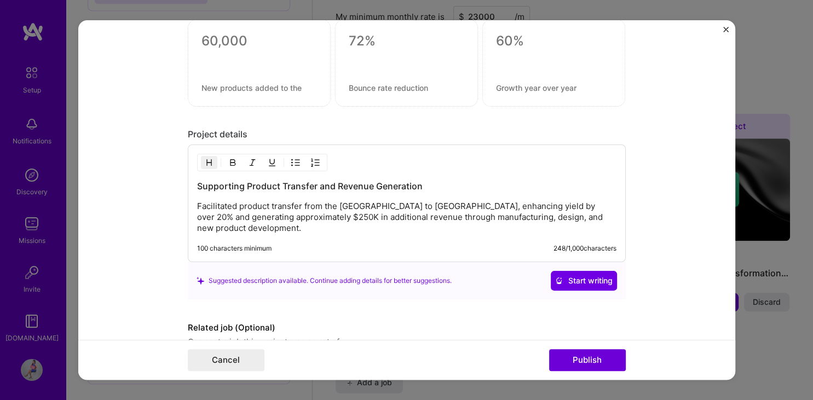
scroll to position [844, 0]
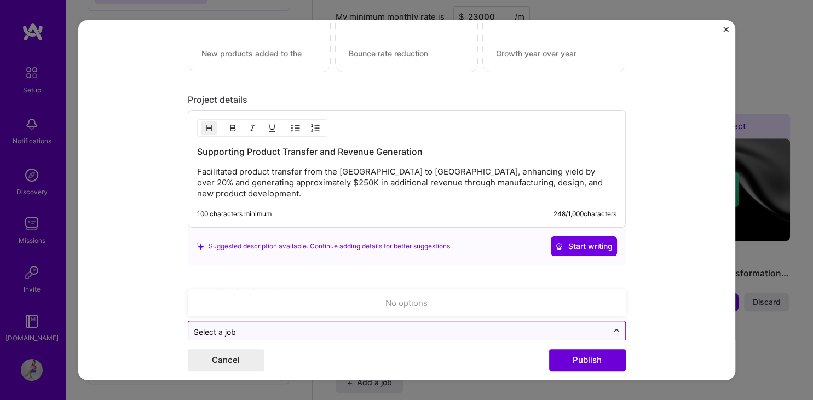
click at [613, 326] on icon at bounding box center [616, 331] width 9 height 11
click at [615, 328] on icon at bounding box center [616, 333] width 9 height 11
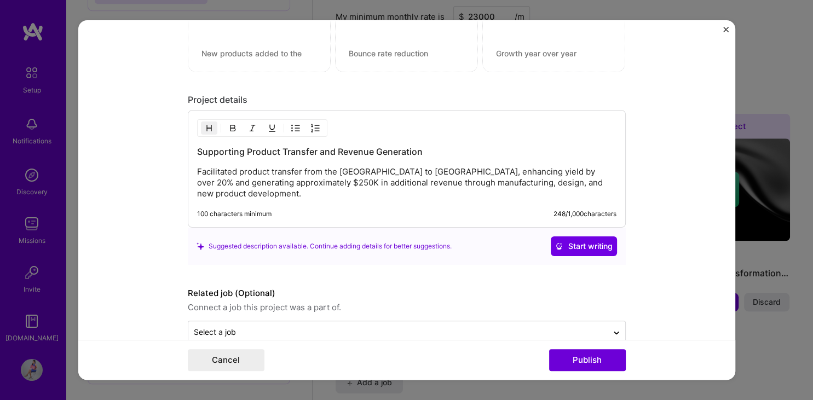
scroll to position [854, 0]
